Goal: Information Seeking & Learning: Learn about a topic

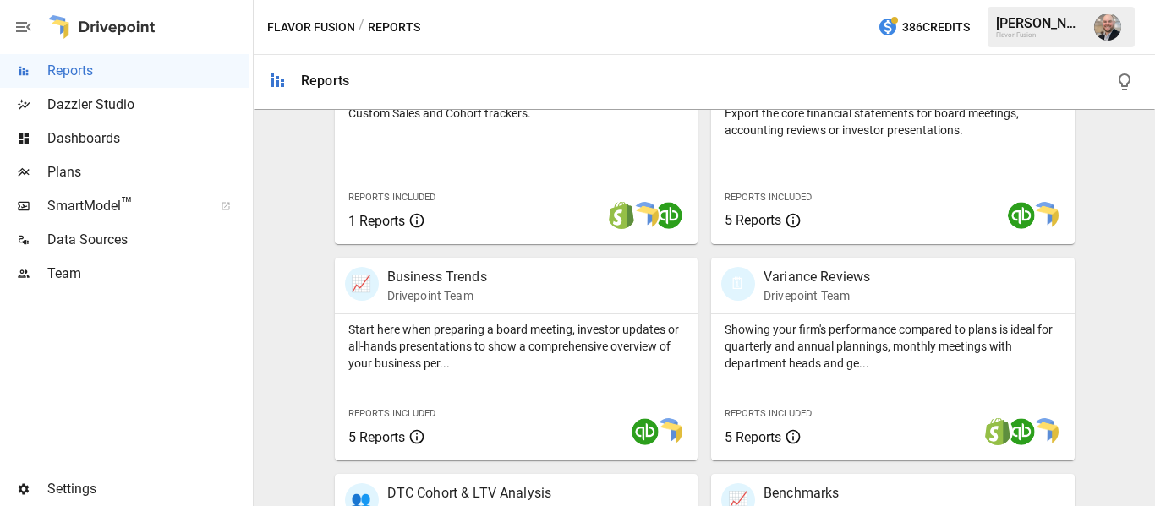
scroll to position [401, 0]
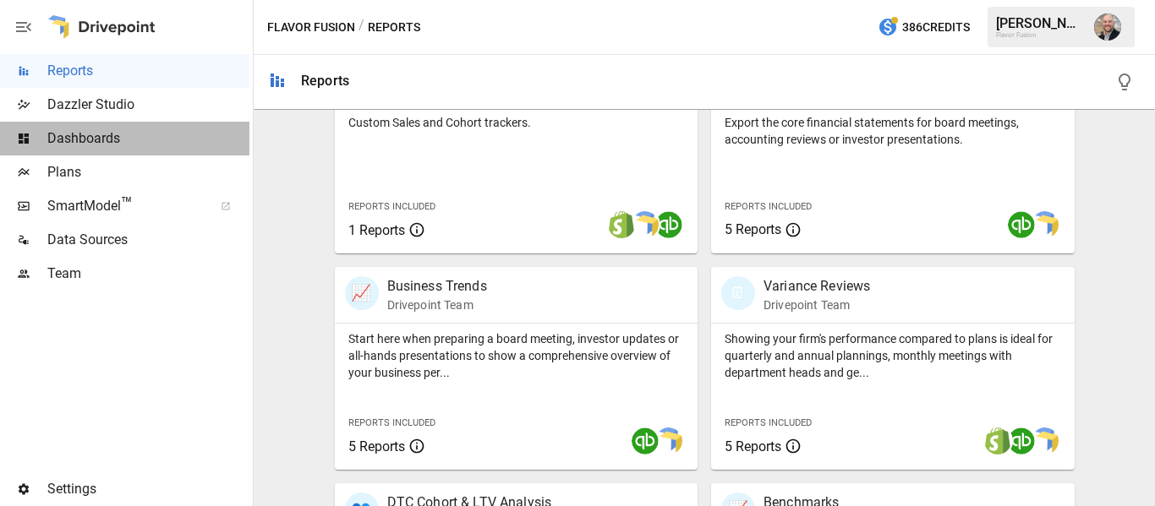
click at [112, 141] on span "Dashboards" at bounding box center [148, 138] width 202 height 20
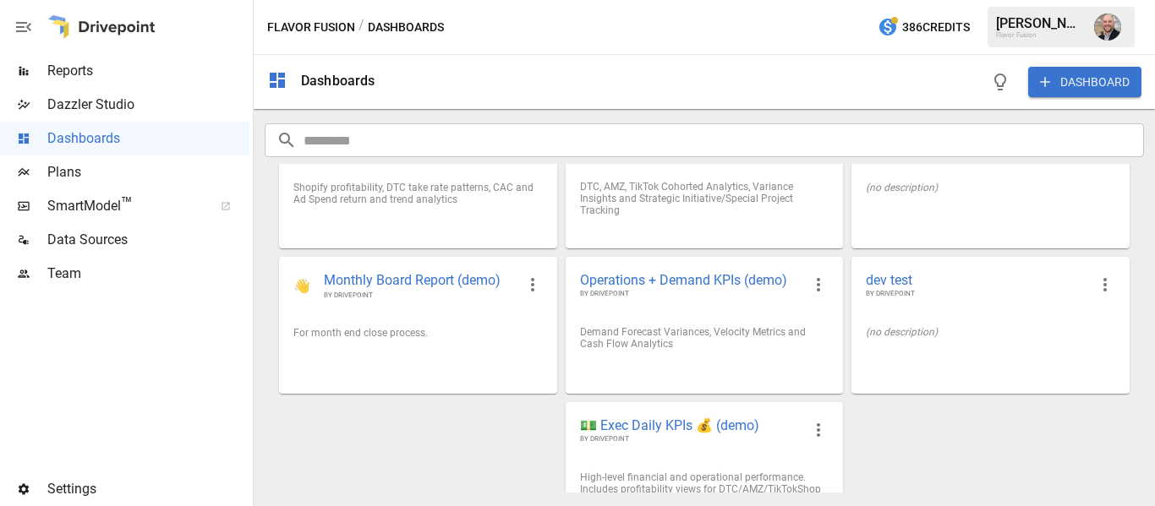
scroll to position [246, 0]
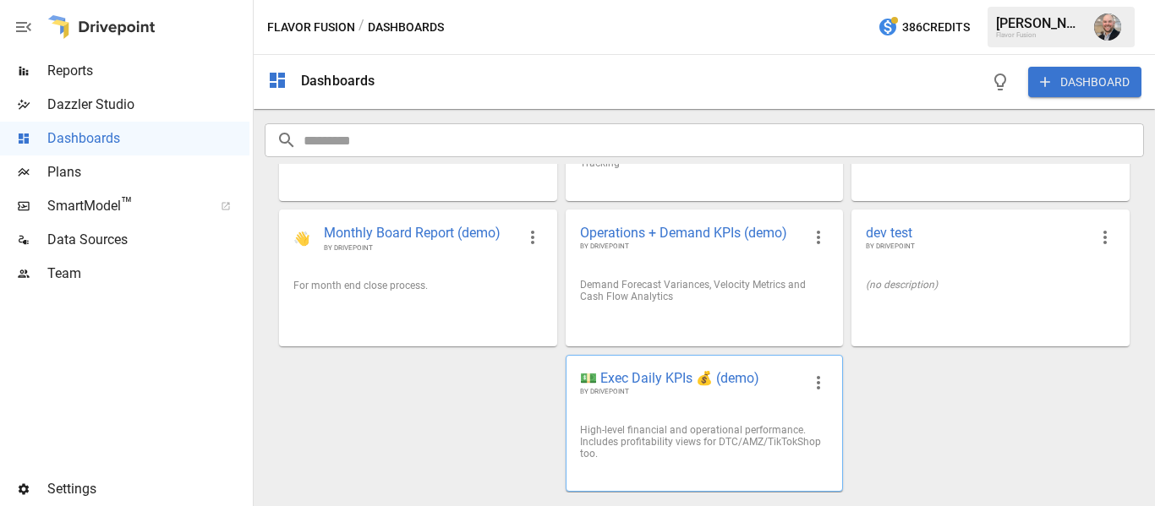
click at [701, 375] on span "💵 Exec Daily KPIs 💰 (demo)" at bounding box center [690, 378] width 221 height 18
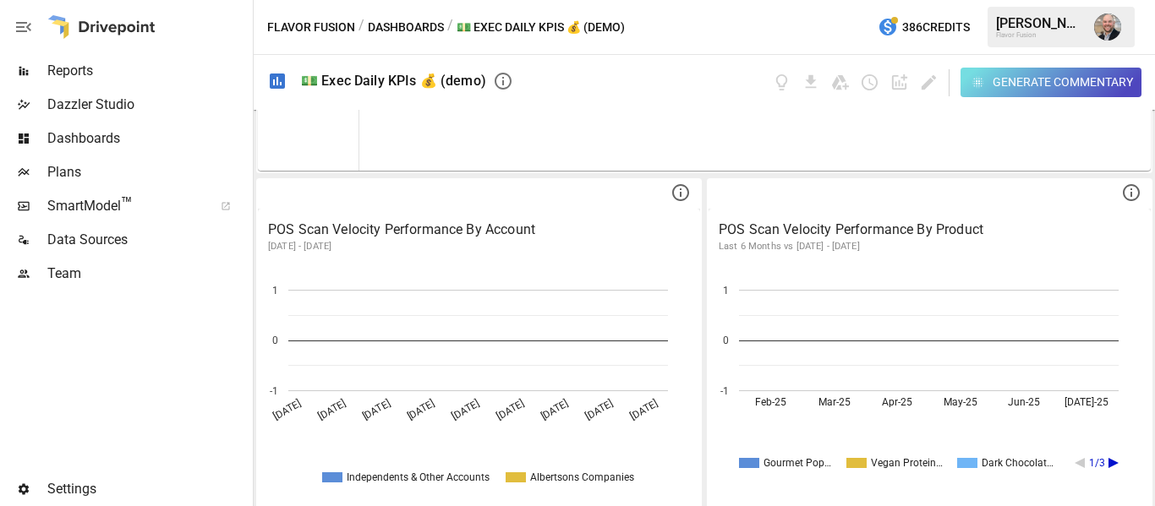
scroll to position [2985, 0]
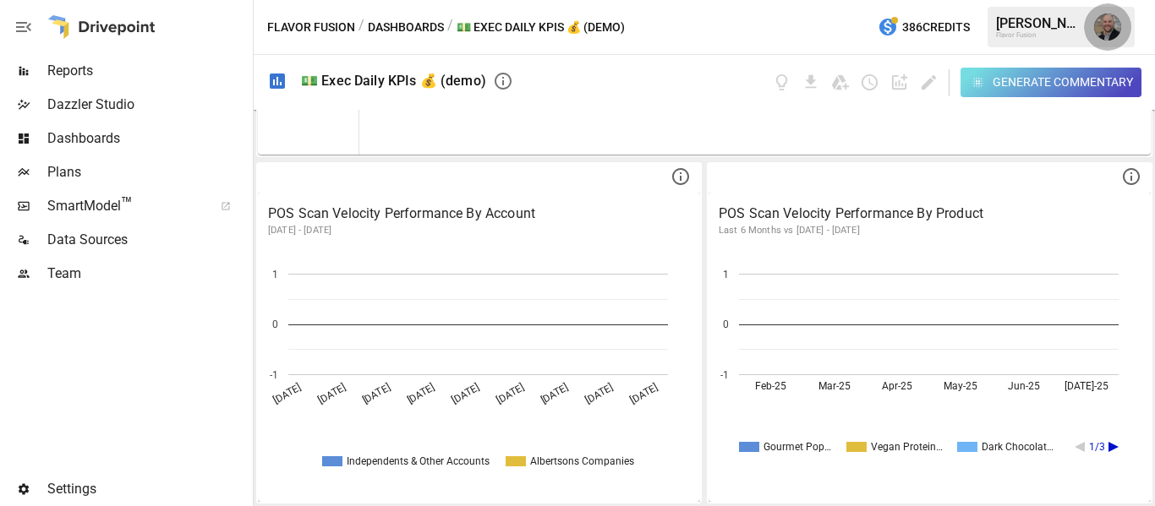
click at [1112, 16] on img "Dustin Jacobson" at bounding box center [1107, 27] width 27 height 27
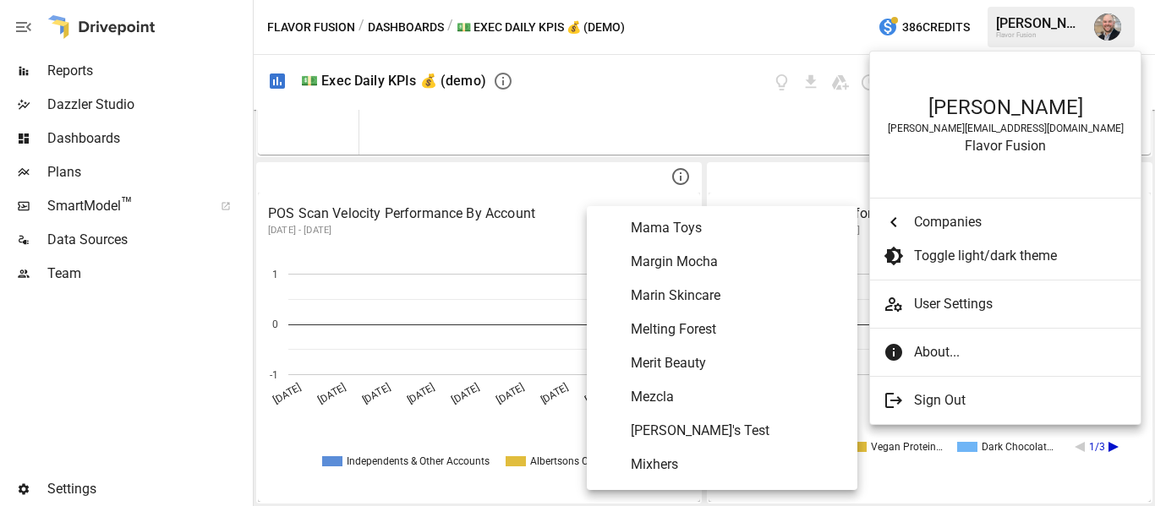
scroll to position [5918, 0]
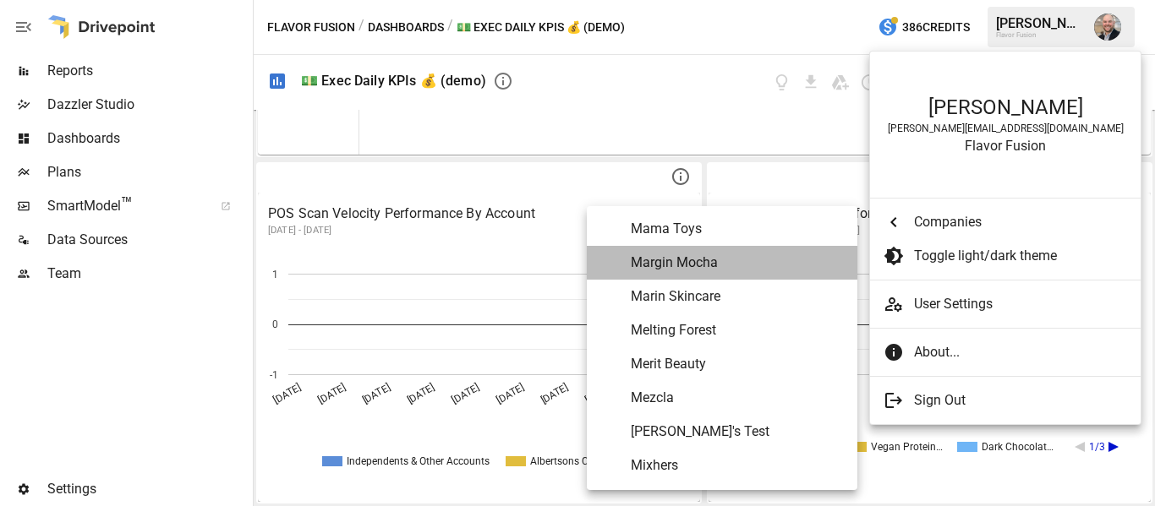
click at [735, 270] on span "Margin Mocha" at bounding box center [737, 263] width 213 height 20
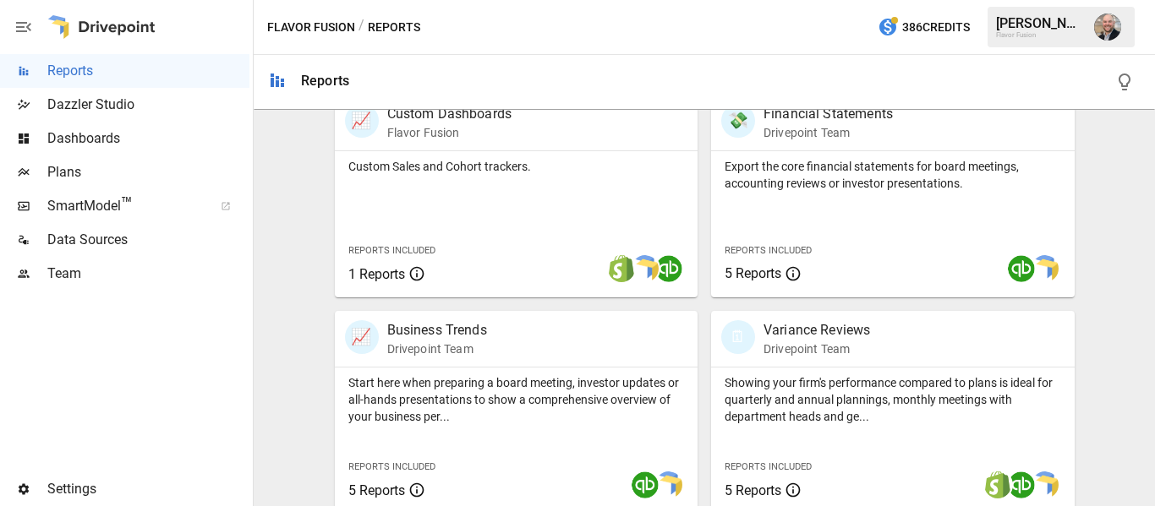
scroll to position [359, 0]
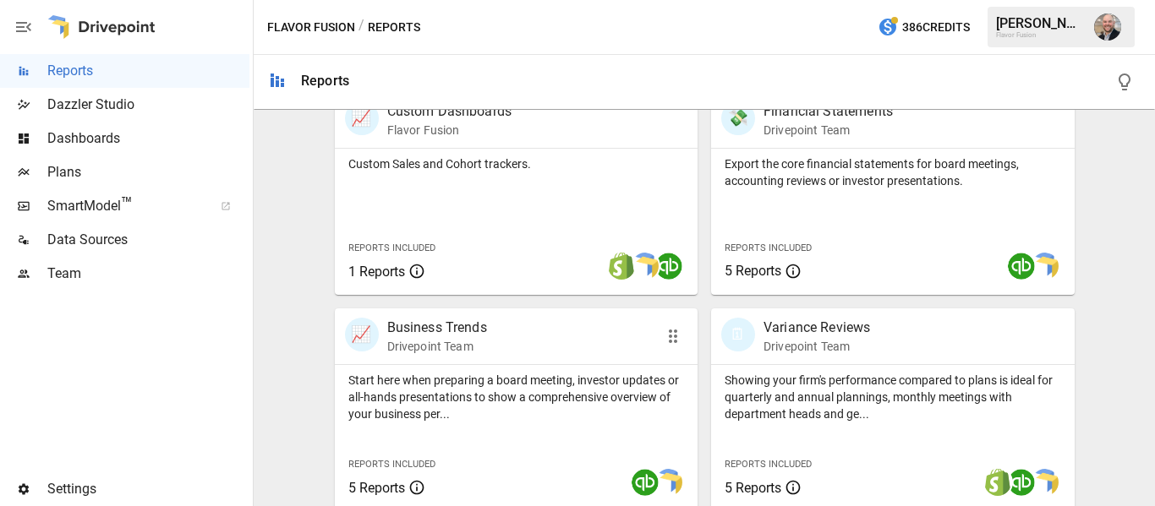
click at [446, 323] on p "Business Trends" at bounding box center [437, 328] width 100 height 20
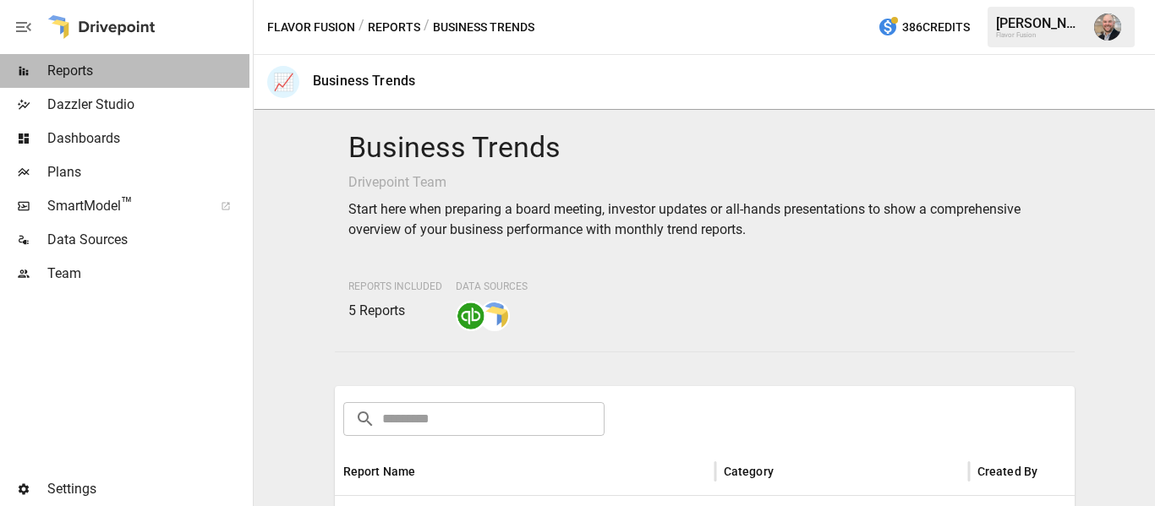
click at [105, 65] on span "Reports" at bounding box center [148, 71] width 202 height 20
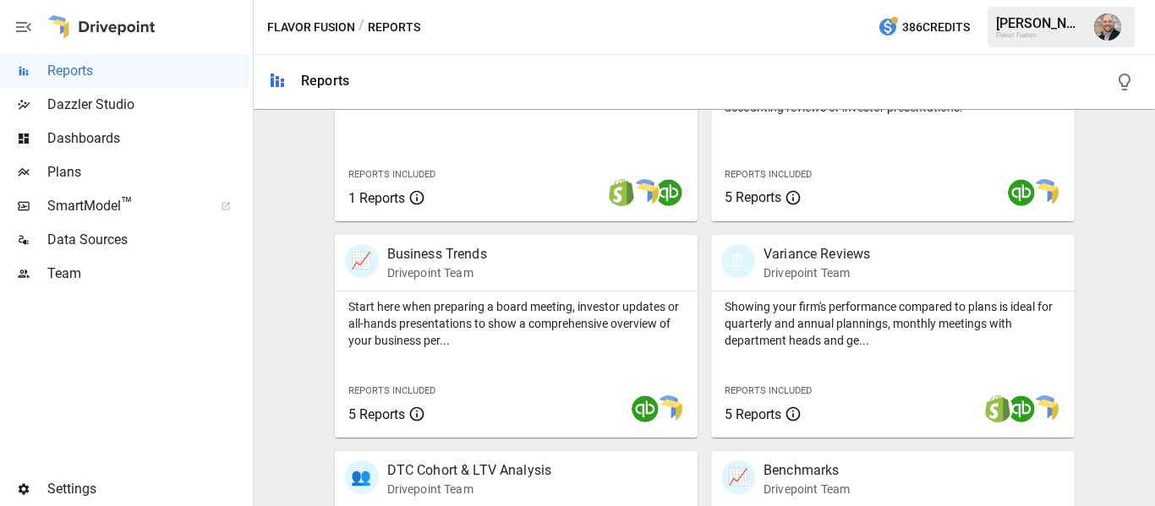
scroll to position [437, 0]
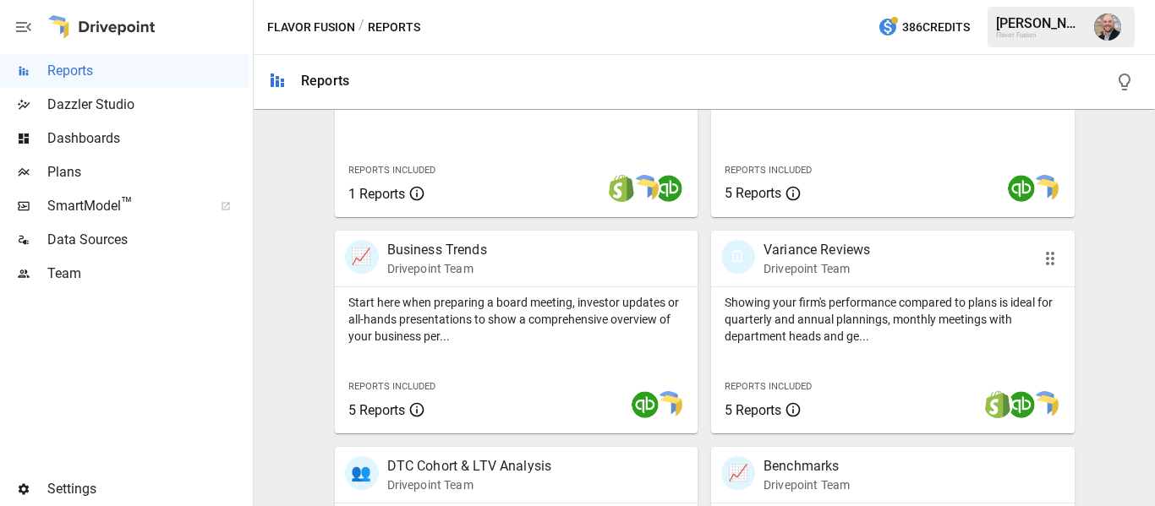
click at [875, 260] on div "🗓 Variance Reviews Drivepoint Team" at bounding box center [864, 258] width 286 height 37
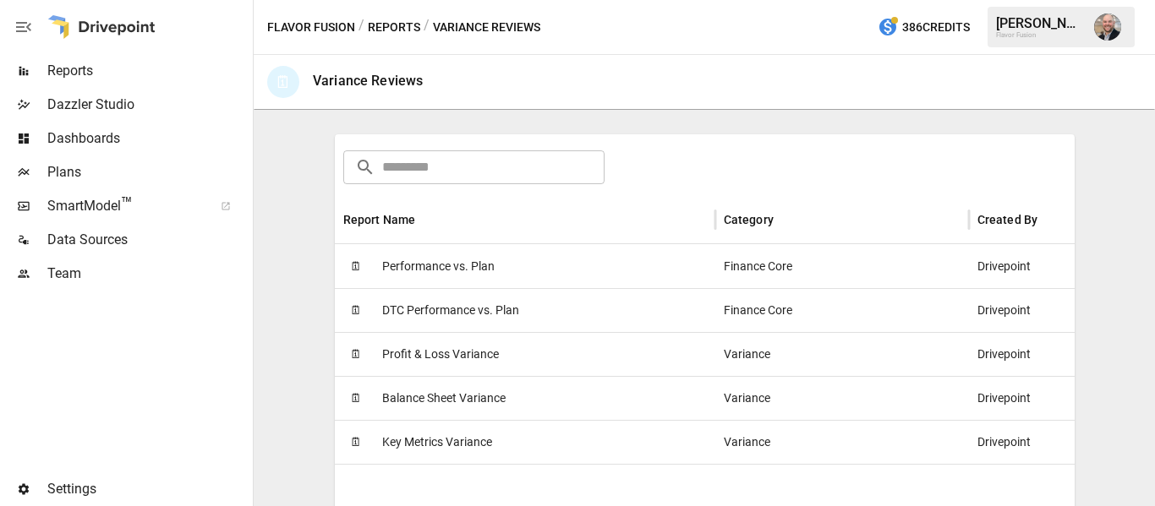
scroll to position [253, 0]
click at [416, 268] on span "Performance vs. Plan" at bounding box center [438, 265] width 112 height 43
